Goal: Check status: Check status

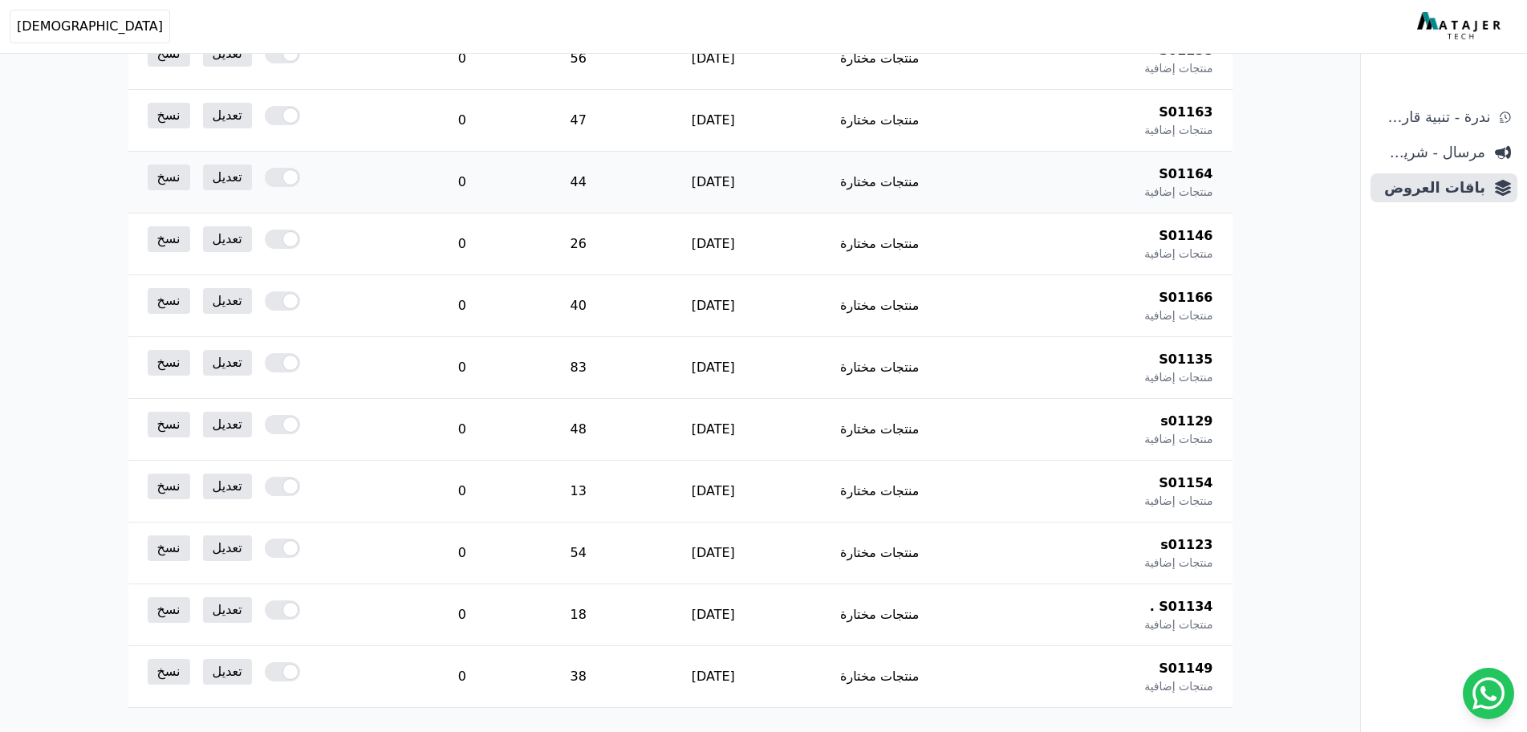
scroll to position [16997, 0]
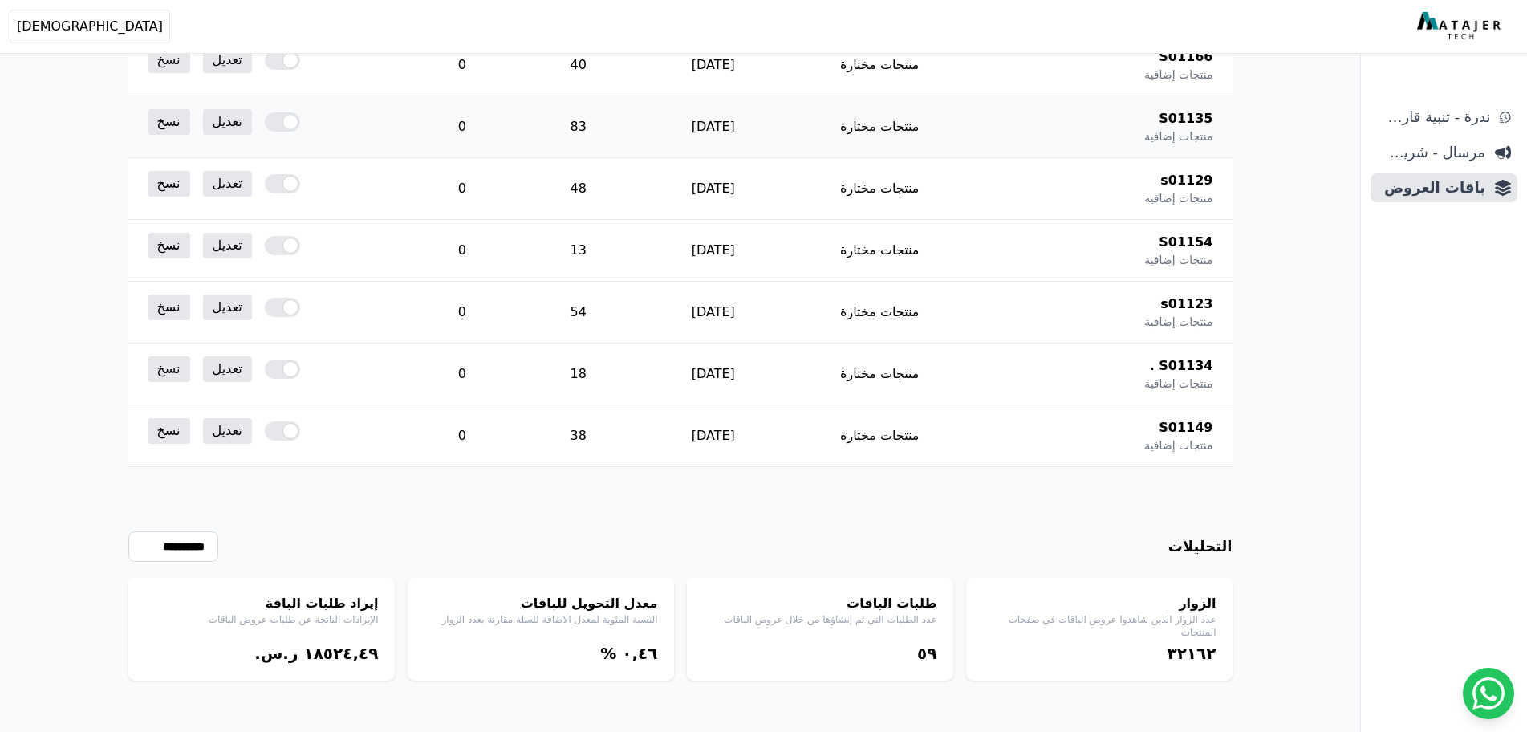
click at [652, 146] on td "[DATE]" at bounding box center [714, 127] width 156 height 62
copy tr "[DATE]"
click at [834, 597] on h4 "طلبات الباقات" at bounding box center [820, 603] width 234 height 19
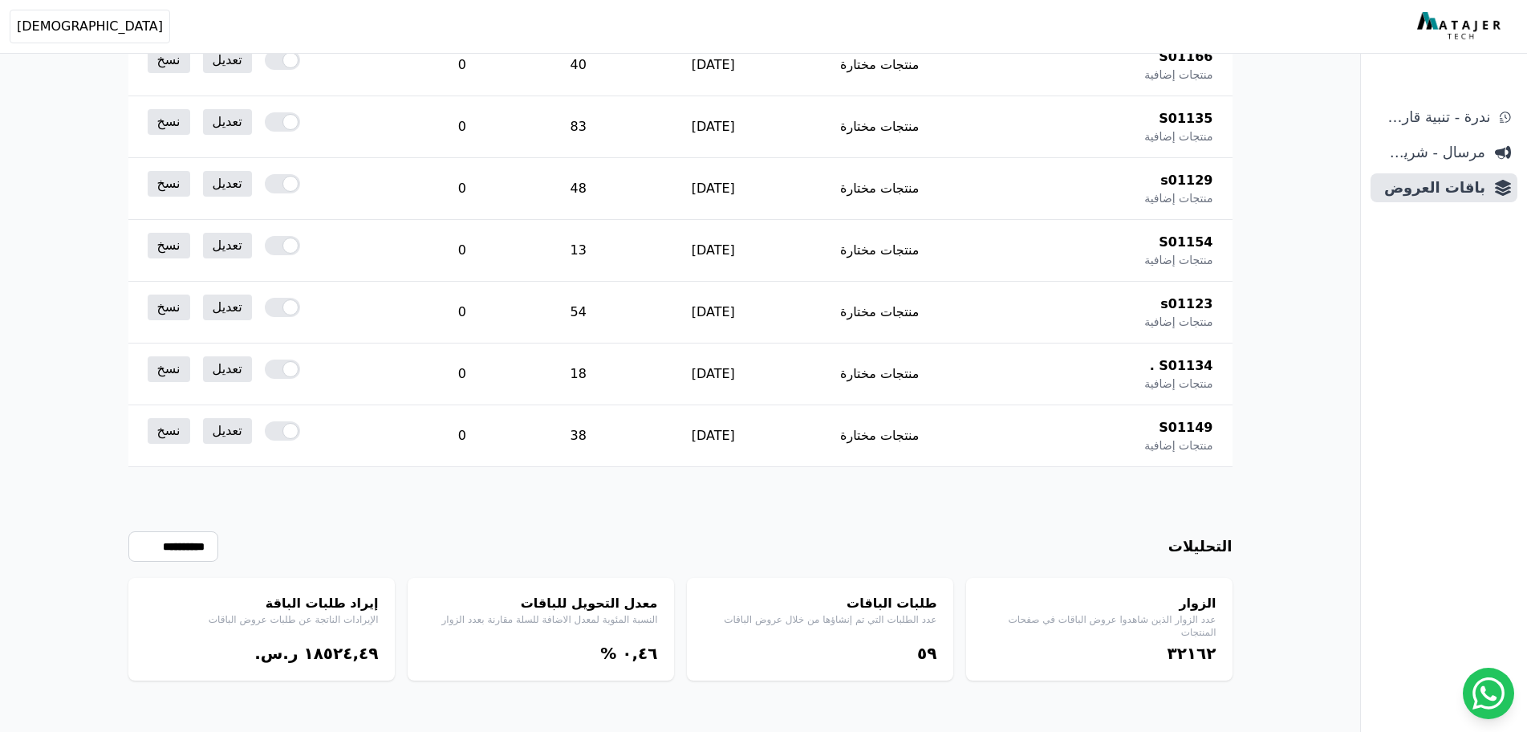
click at [1003, 519] on div "**********" at bounding box center [680, 573] width 1104 height 213
click at [970, 503] on div "**********" at bounding box center [680, 573] width 1104 height 213
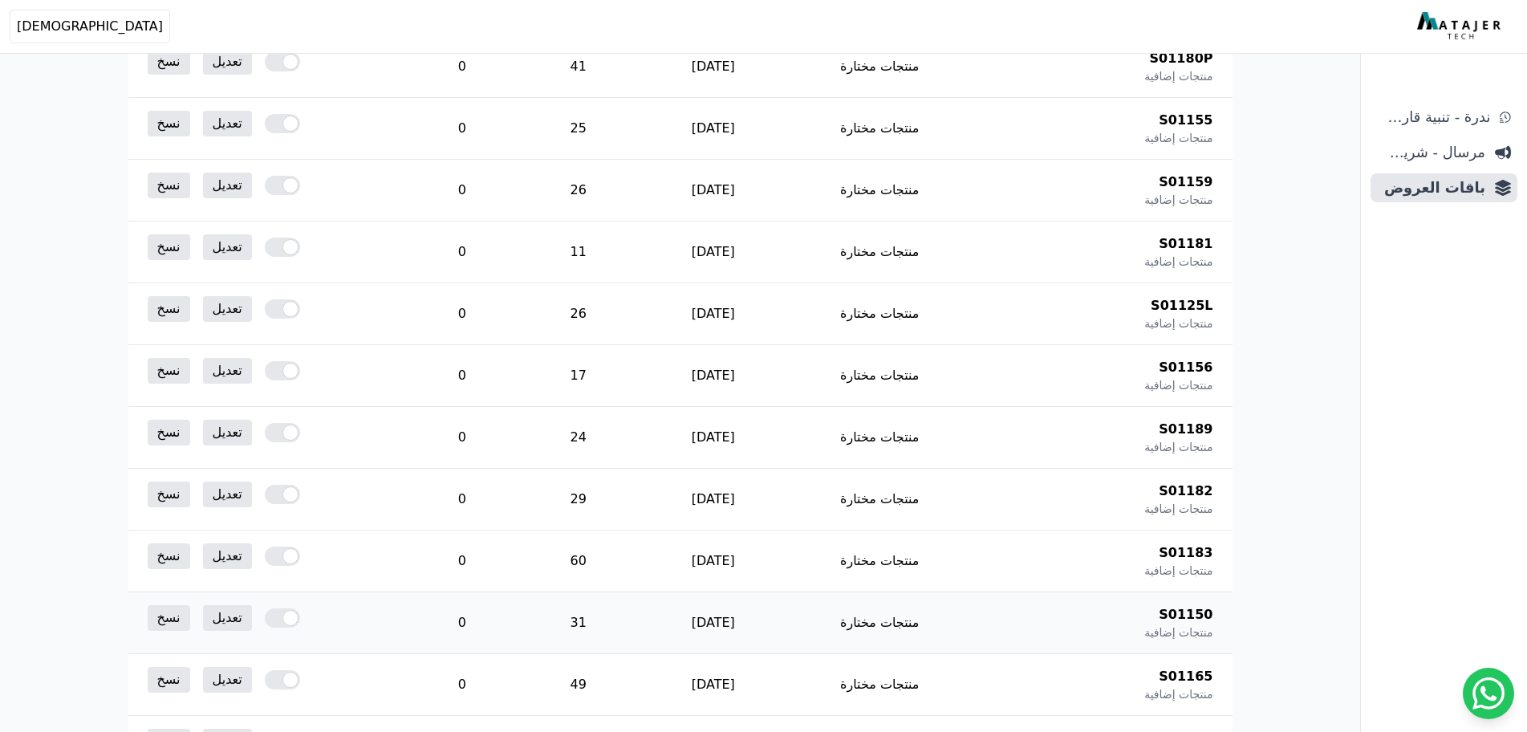
scroll to position [16034, 0]
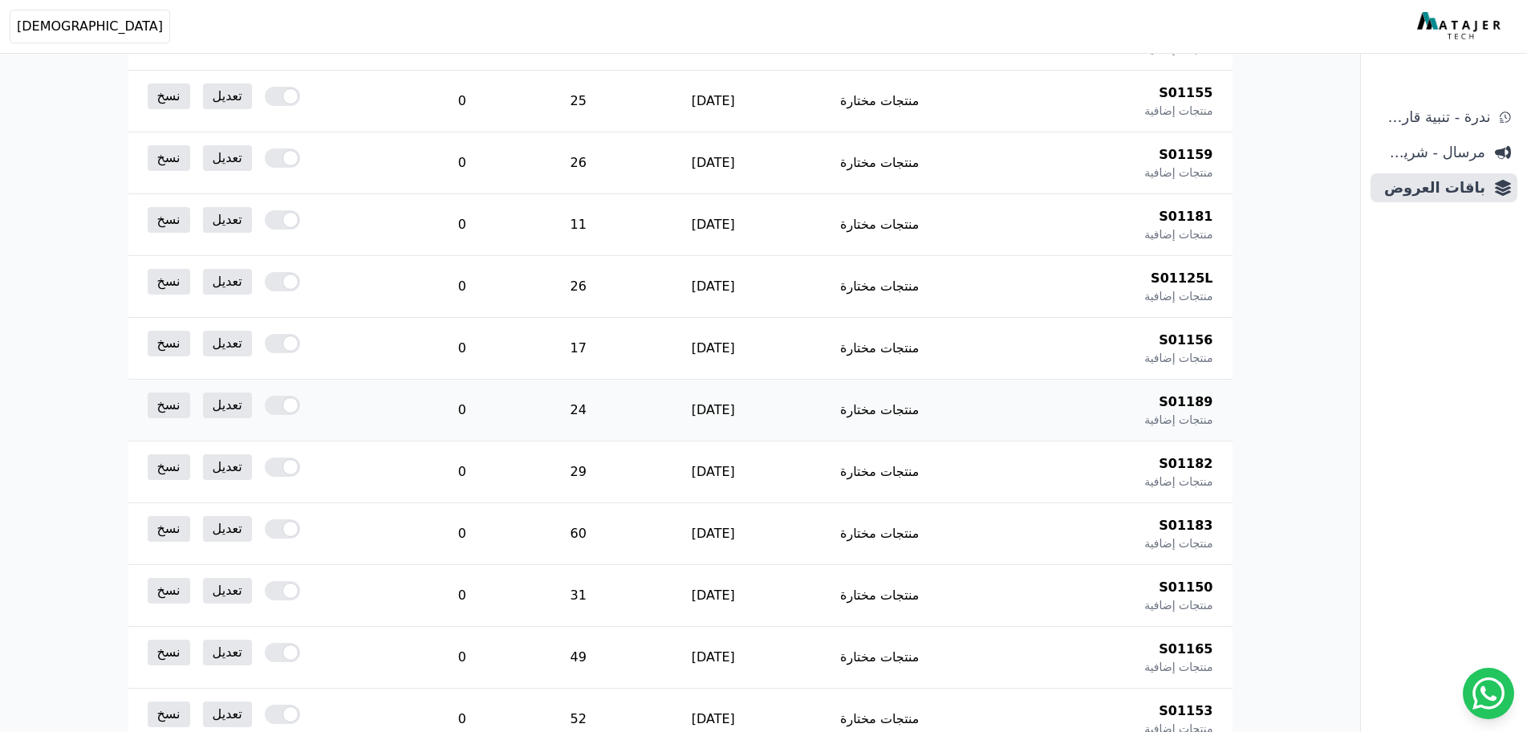
click at [791, 407] on td "[DATE]" at bounding box center [714, 411] width 156 height 62
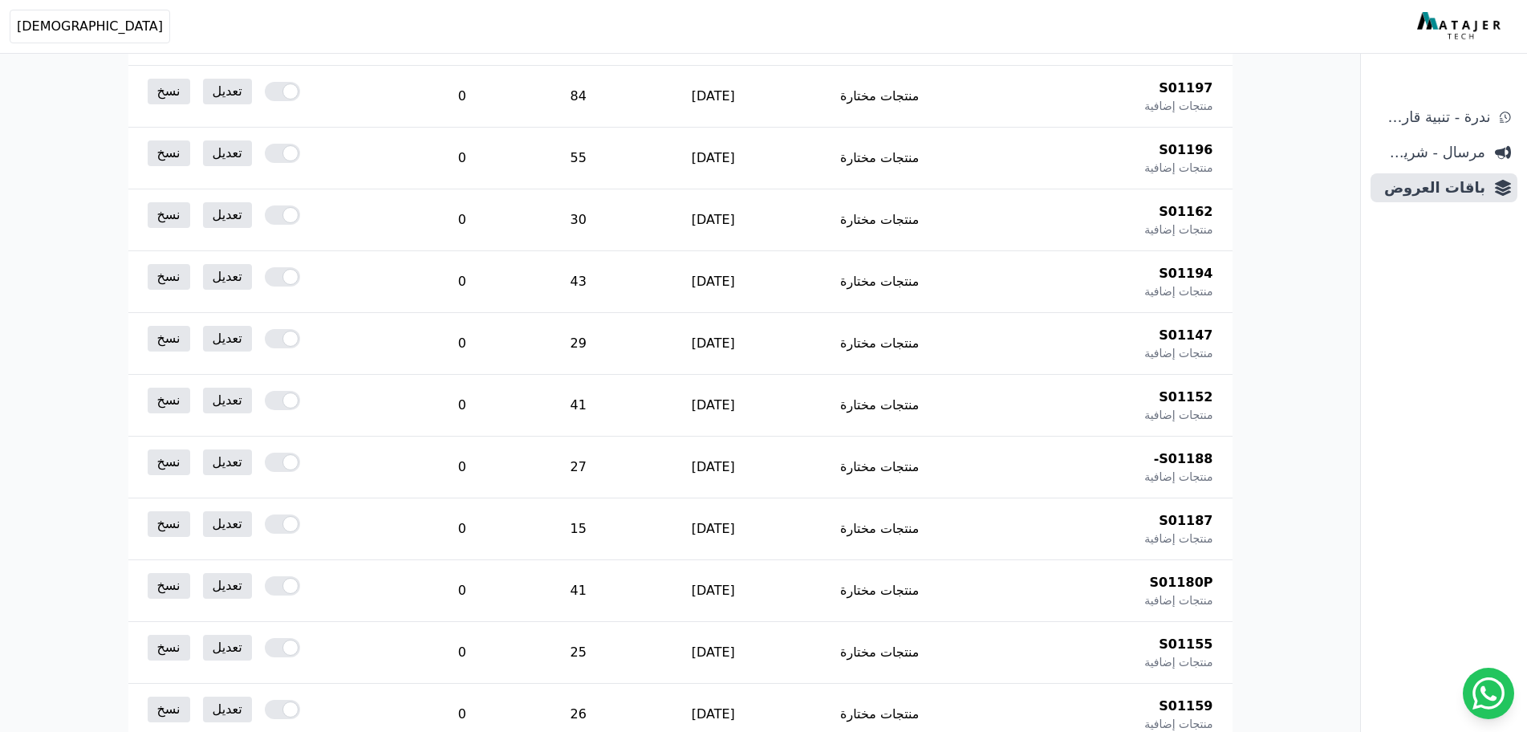
scroll to position [15518, 0]
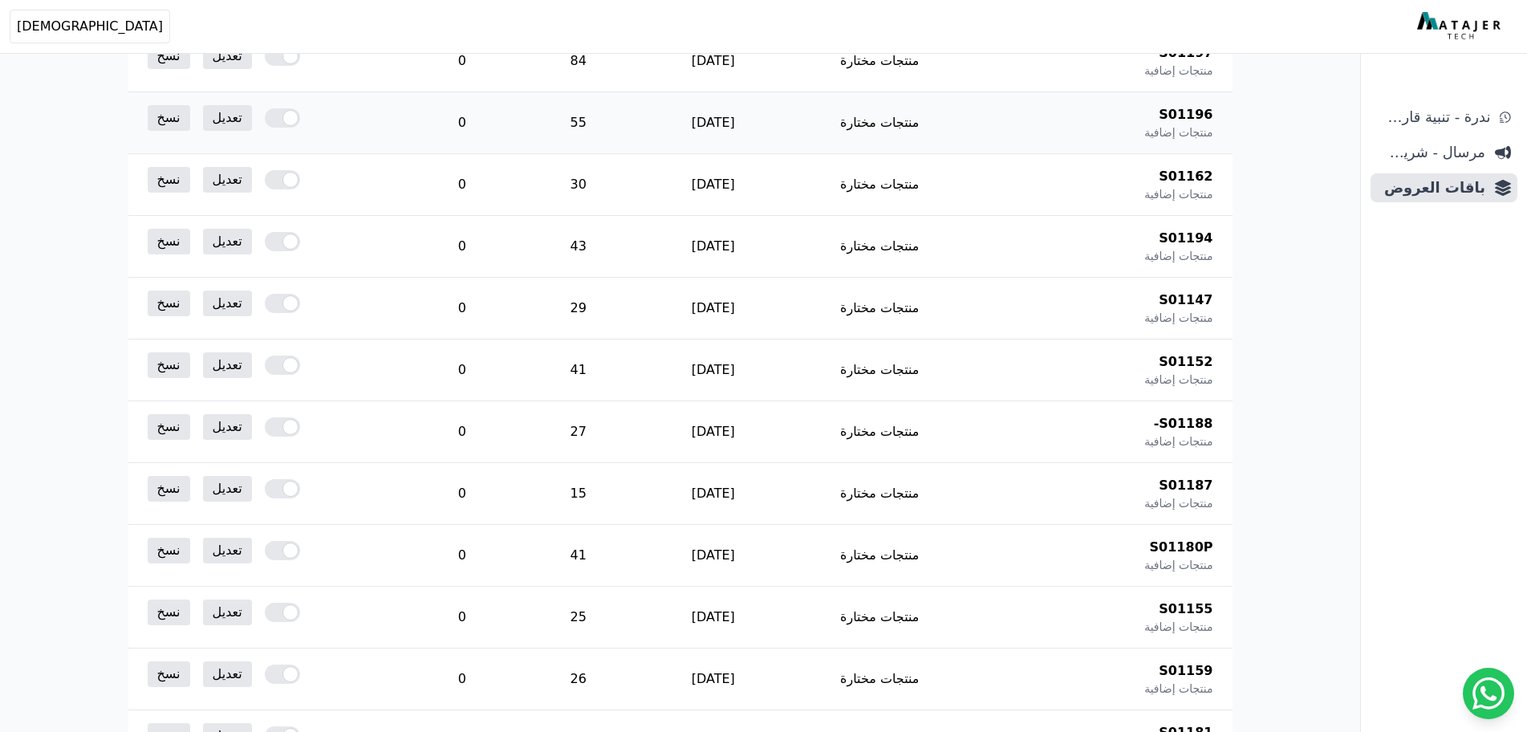
click at [713, 136] on td "[DATE]" at bounding box center [714, 123] width 156 height 62
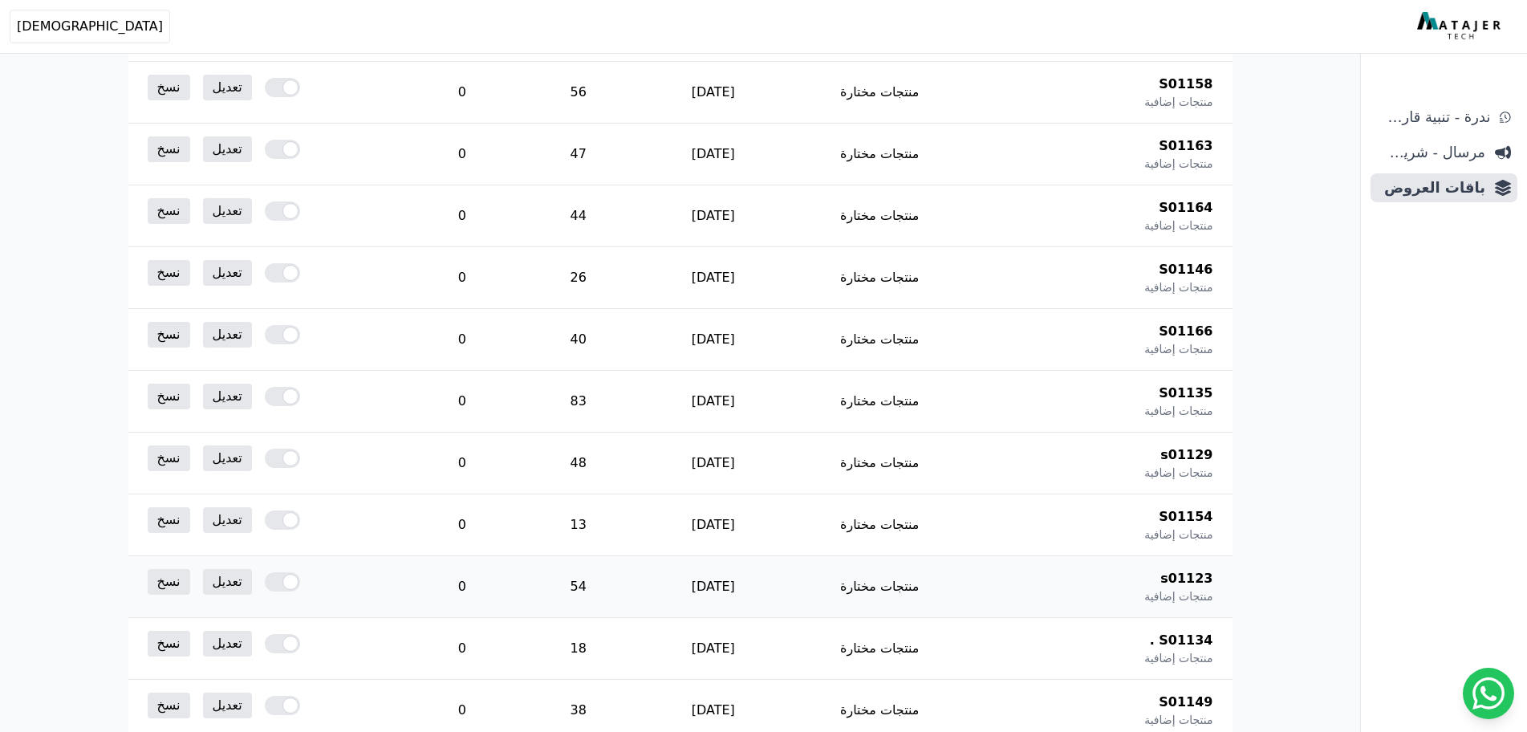
scroll to position [16997, 0]
